Goal: Task Accomplishment & Management: Manage account settings

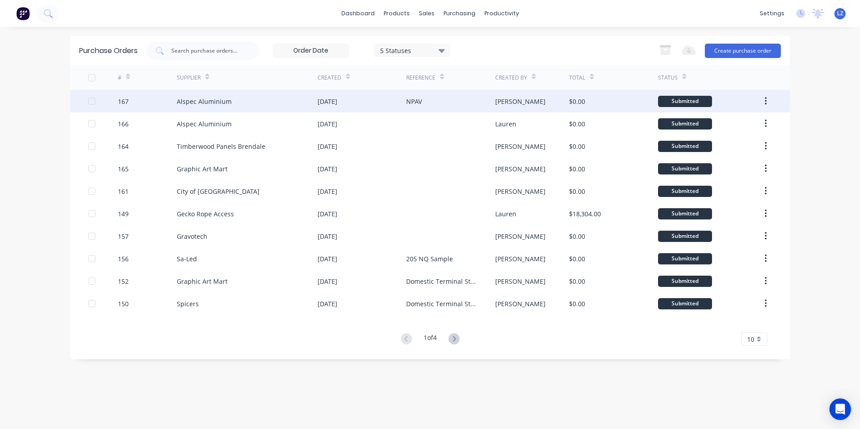
click at [238, 101] on div "Alspec Aluminium" at bounding box center [247, 101] width 141 height 23
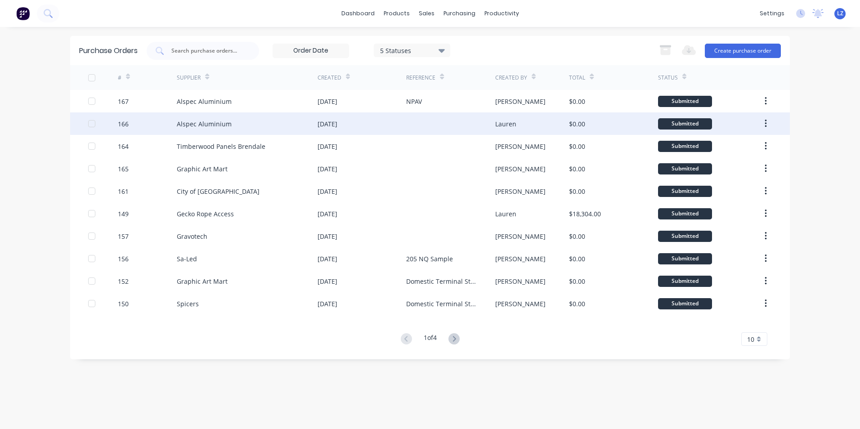
click at [240, 128] on div "Alspec Aluminium" at bounding box center [247, 124] width 141 height 23
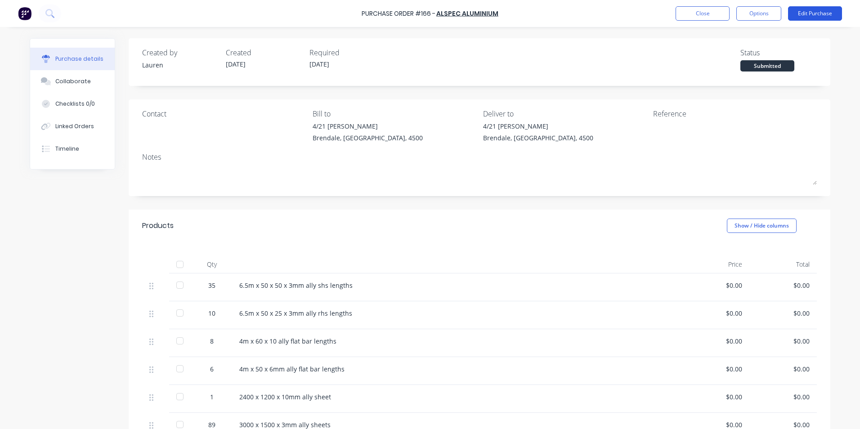
click at [802, 14] on button "Edit Purchase" at bounding box center [815, 13] width 54 height 14
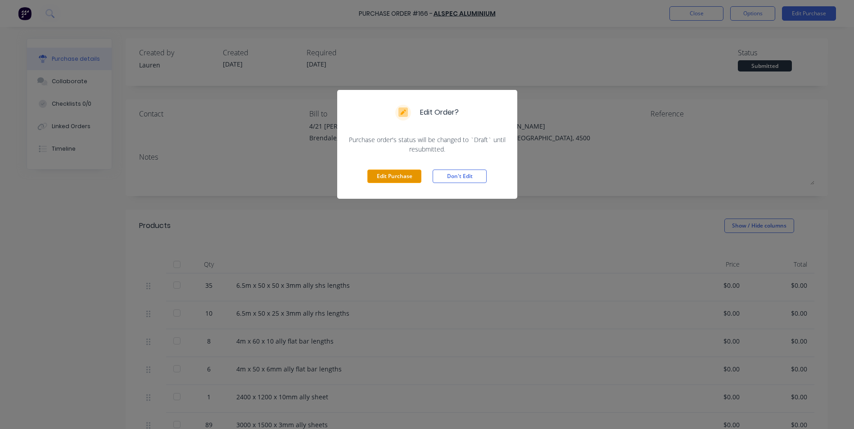
click at [402, 175] on button "Edit Purchase" at bounding box center [394, 177] width 54 height 14
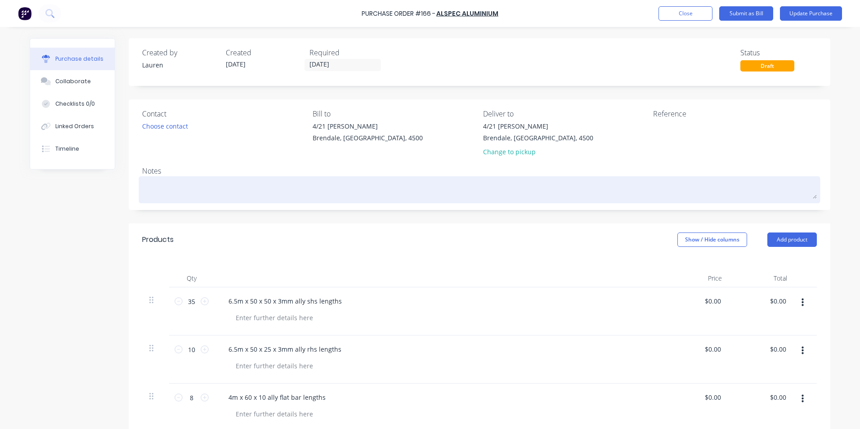
click at [197, 181] on textarea at bounding box center [479, 189] width 675 height 20
paste textarea "SQ0275572-2"
type textarea "x"
type textarea "SQ0275572-2"
click at [142, 187] on textarea "SQ0275572-2" at bounding box center [479, 189] width 675 height 20
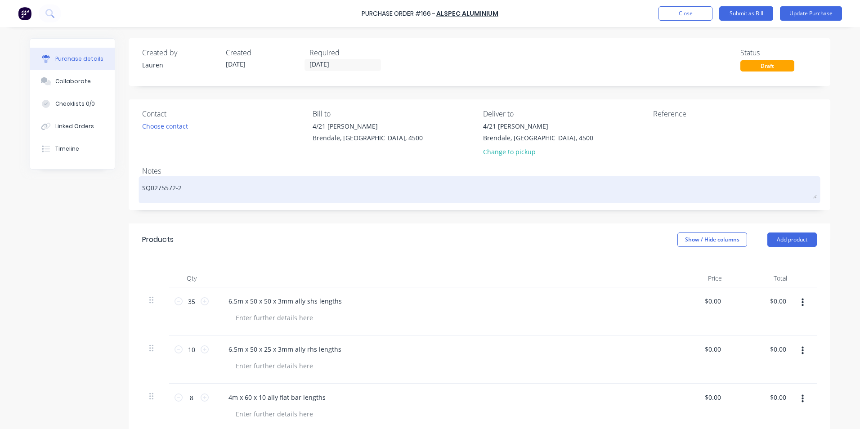
type textarea "x"
type textarea "QSQ0275572-2"
type textarea "x"
type textarea "QuSQ0275572-2"
type textarea "x"
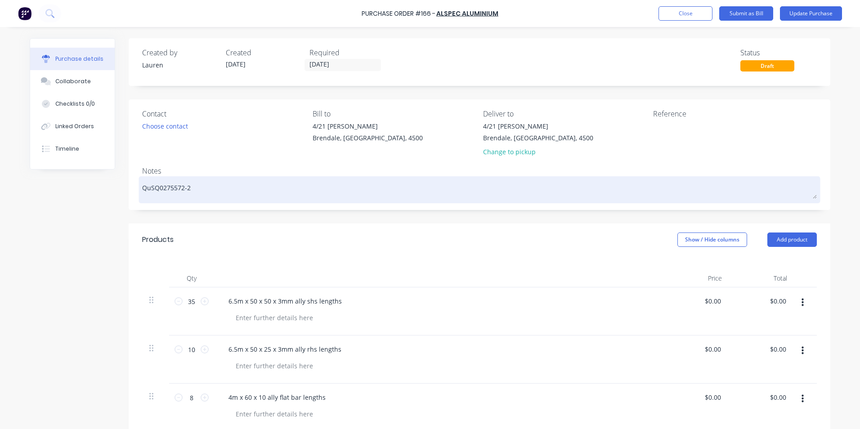
type textarea "QuoSQ0275572-2"
type textarea "x"
type textarea "QuotSQ0275572-2"
type textarea "x"
type textarea "QuoteSQ0275572-2"
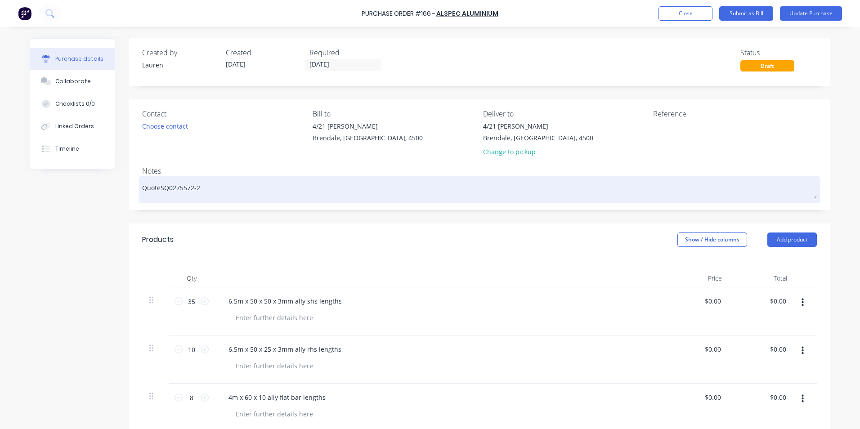
type textarea "x"
type textarea "Quote SQ0275572-2"
type textarea "x"
type textarea "Quote -SQ0275572-2"
type textarea "x"
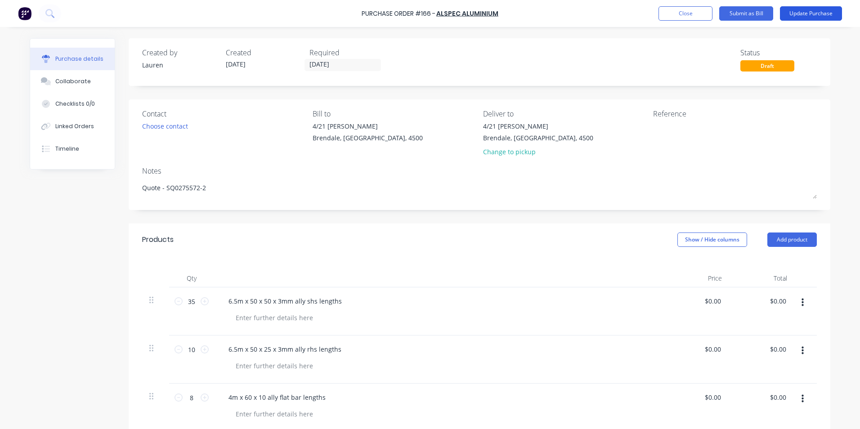
type textarea "Quote - SQ0275572-2"
type textarea "x"
type textarea "Quote - SQ0275572-2"
click at [814, 10] on button "Update Purchase" at bounding box center [811, 13] width 62 height 14
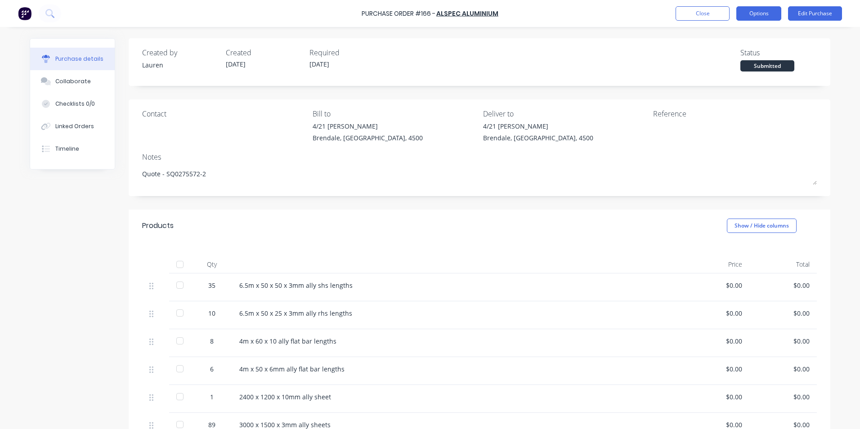
click at [758, 16] on button "Options" at bounding box center [759, 13] width 45 height 14
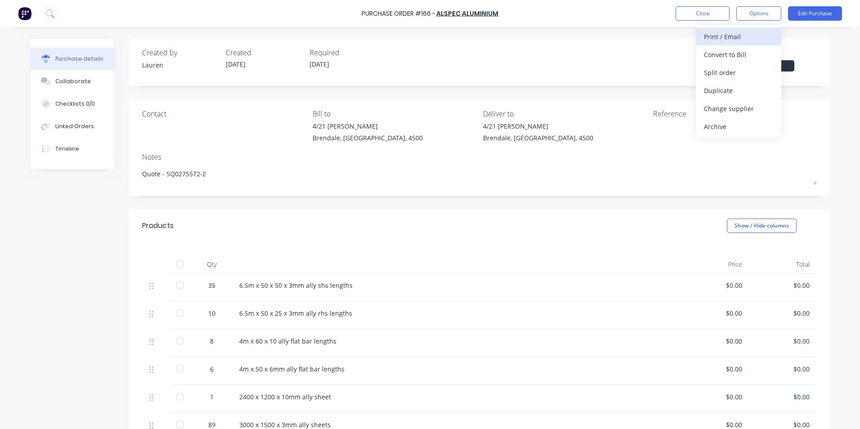
click at [728, 36] on div "Print / Email" at bounding box center [738, 36] width 69 height 13
click at [730, 77] on div "Without pricing" at bounding box center [738, 72] width 69 height 13
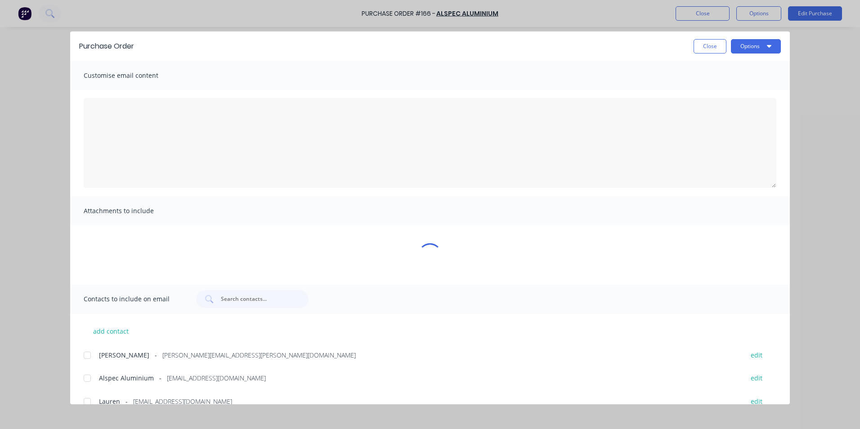
type textarea "x"
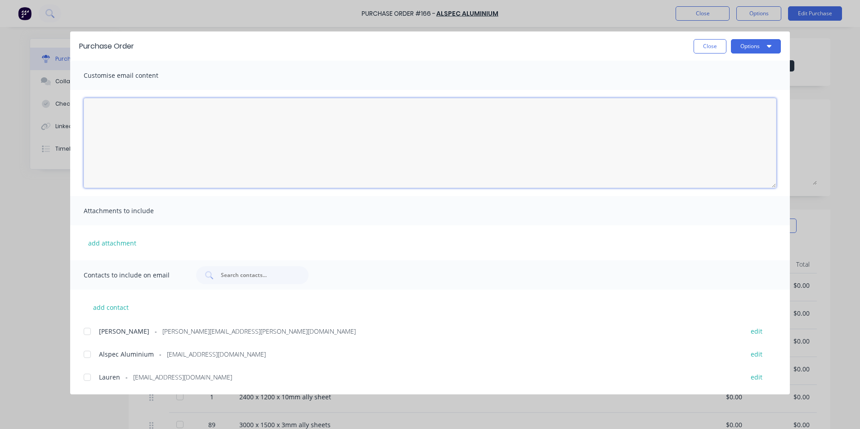
click at [185, 129] on textarea "[DATE]" at bounding box center [430, 143] width 693 height 90
paste textarea "SQ0275572-2"
click at [89, 353] on div at bounding box center [87, 355] width 18 height 18
type textarea "PLease proceed based on quote SQ0275572-2"
click at [745, 45] on button "Options" at bounding box center [756, 46] width 50 height 14
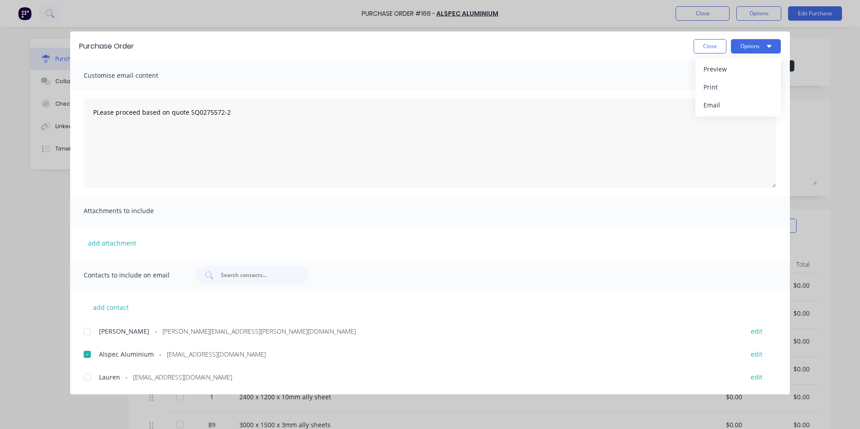
click at [91, 378] on div at bounding box center [87, 378] width 18 height 18
click at [753, 49] on button "Options" at bounding box center [756, 46] width 50 height 14
click at [726, 99] on div "Email" at bounding box center [738, 105] width 69 height 13
click at [716, 46] on button "Close" at bounding box center [710, 46] width 33 height 14
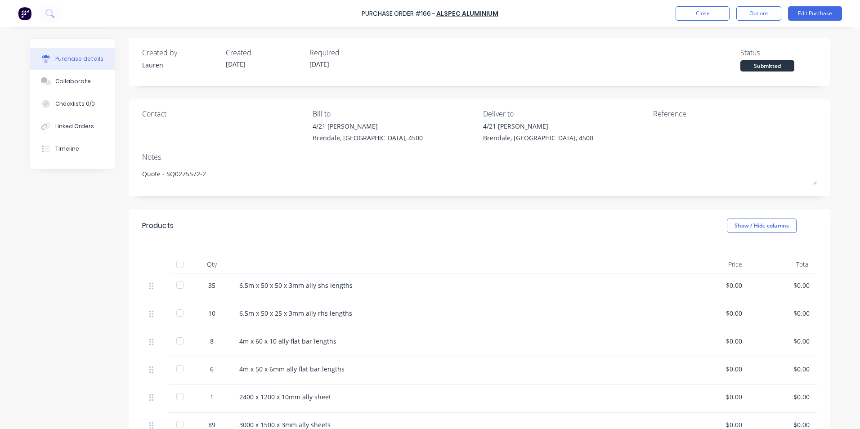
type textarea "x"
